Goal: Understand process/instructions: Learn how to perform a task or action

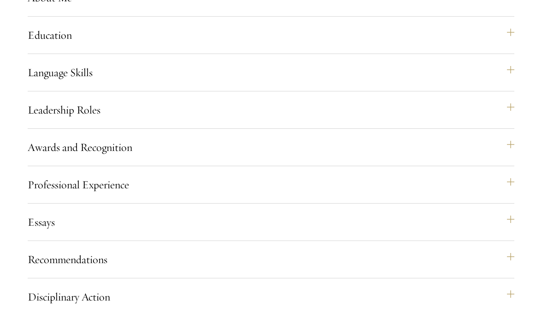
scroll to position [897, 0]
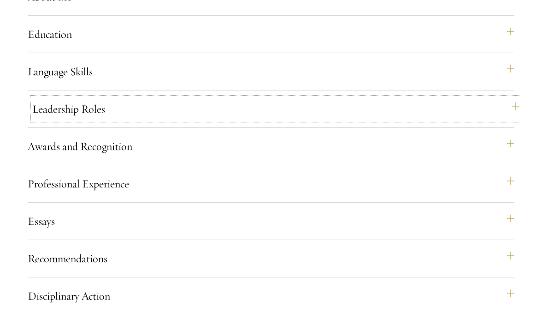
click at [510, 120] on button "Leadership Roles" at bounding box center [275, 109] width 487 height 22
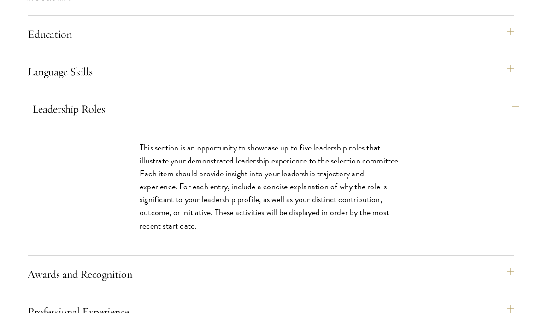
click at [412, 120] on button "Leadership Roles" at bounding box center [275, 109] width 487 height 22
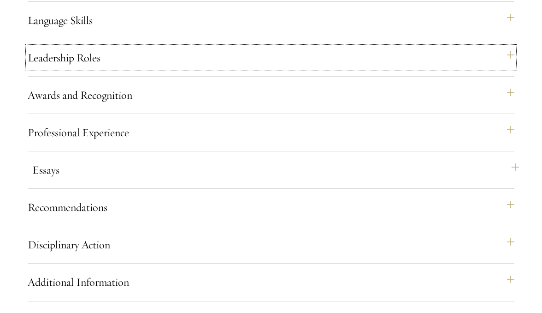
scroll to position [949, 0]
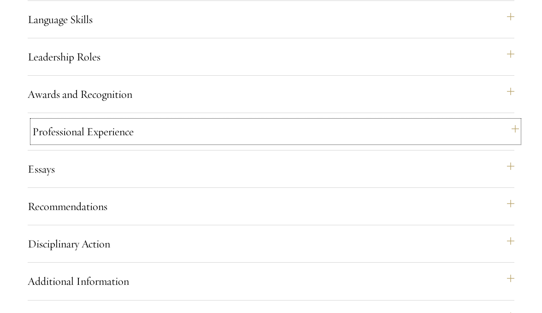
click at [376, 142] on button "Professional Experience" at bounding box center [275, 131] width 487 height 22
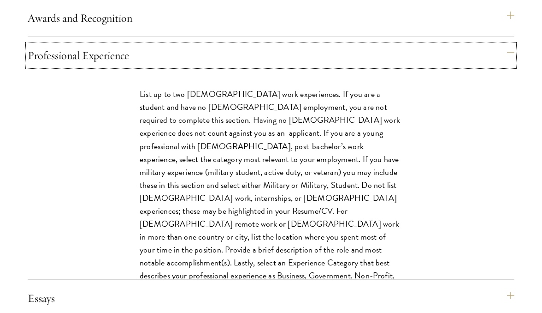
scroll to position [1026, 0]
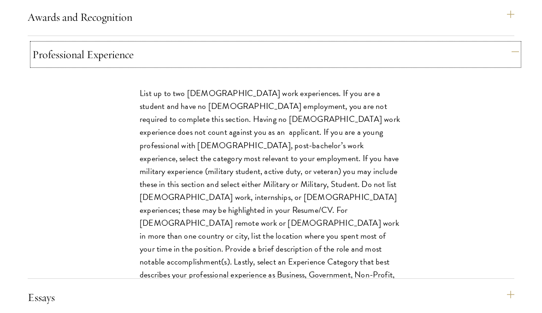
click at [338, 65] on button "Professional Experience" at bounding box center [275, 54] width 487 height 22
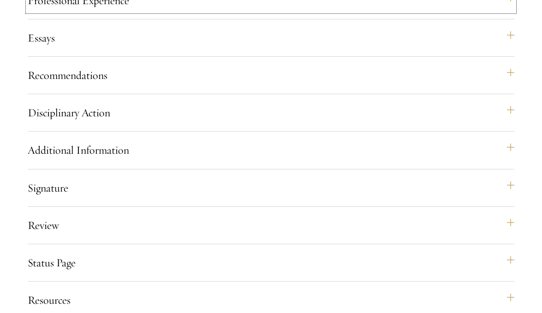
scroll to position [1081, 0]
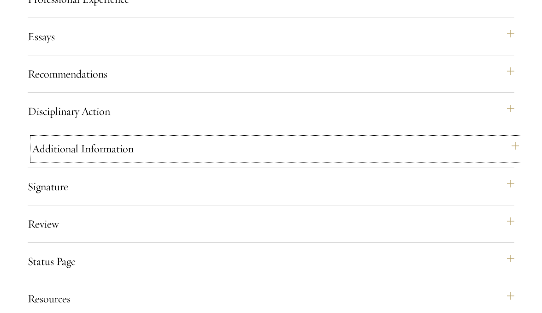
click at [300, 160] on button "Additional Information" at bounding box center [275, 148] width 487 height 22
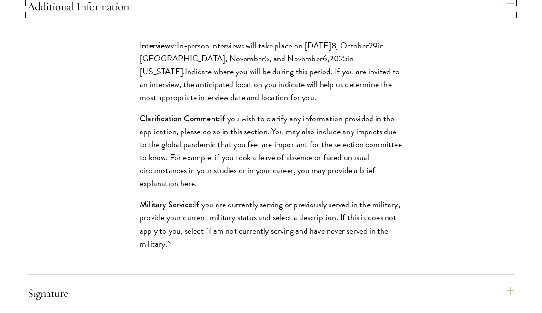
scroll to position [1226, 0]
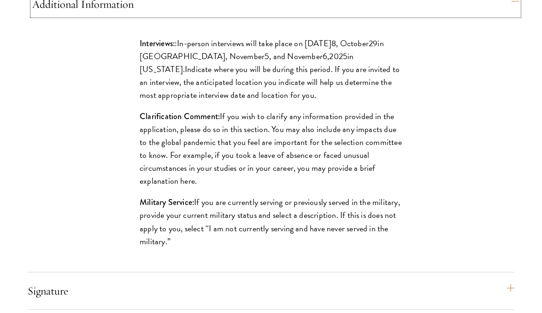
click at [276, 15] on button "Additional Information" at bounding box center [275, 4] width 487 height 22
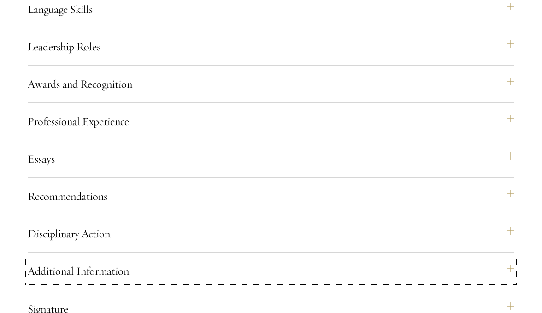
scroll to position [974, 0]
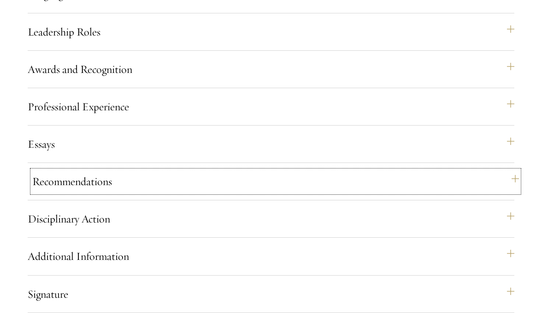
click at [208, 192] on button "Recommendations" at bounding box center [275, 181] width 487 height 22
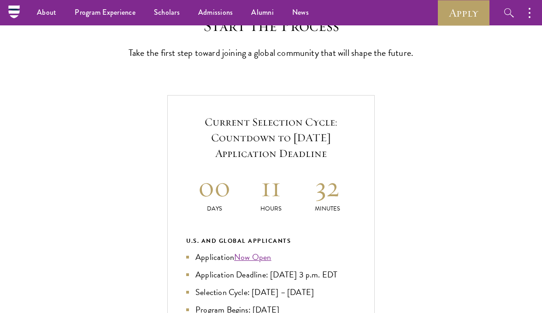
scroll to position [226, 0]
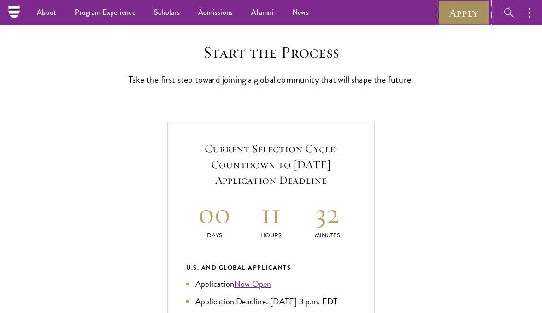
click at [456, 20] on link "Apply" at bounding box center [464, 12] width 52 height 25
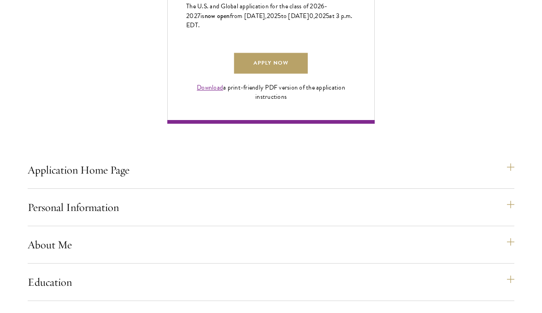
scroll to position [817, 0]
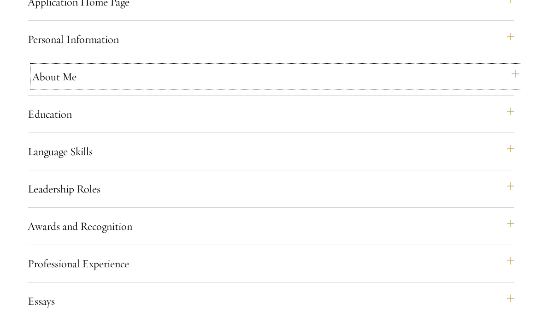
click at [143, 88] on button "About Me" at bounding box center [275, 76] width 487 height 22
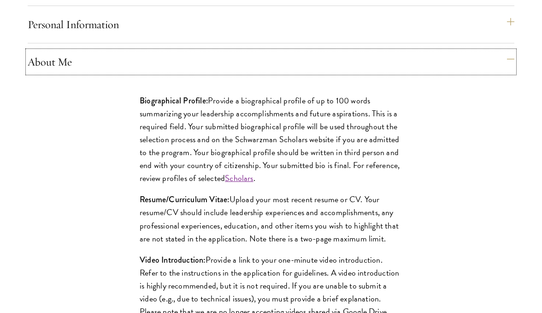
scroll to position [835, 0]
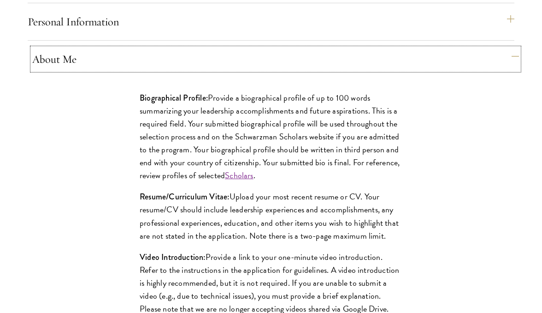
click at [120, 70] on button "About Me" at bounding box center [275, 59] width 487 height 22
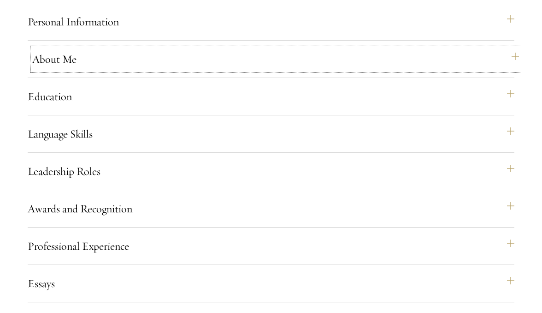
click at [139, 70] on button "About Me" at bounding box center [275, 59] width 487 height 22
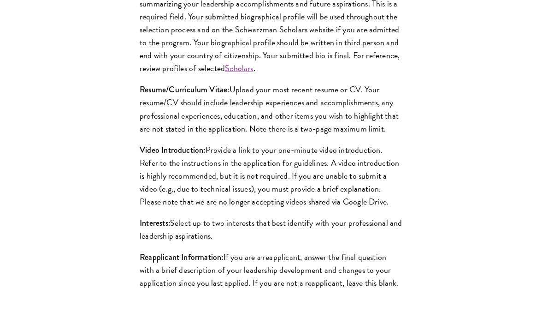
scroll to position [942, 0]
